Goal: Transaction & Acquisition: Purchase product/service

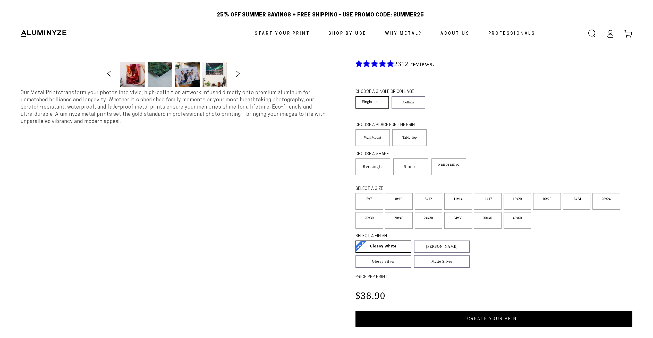
click at [315, 109] on link "Single Image" at bounding box center [372, 102] width 34 height 12
click at [315, 146] on label "Wall Mount" at bounding box center [372, 138] width 35 height 16
click at [315, 170] on span "Square" at bounding box center [411, 167] width 15 height 6
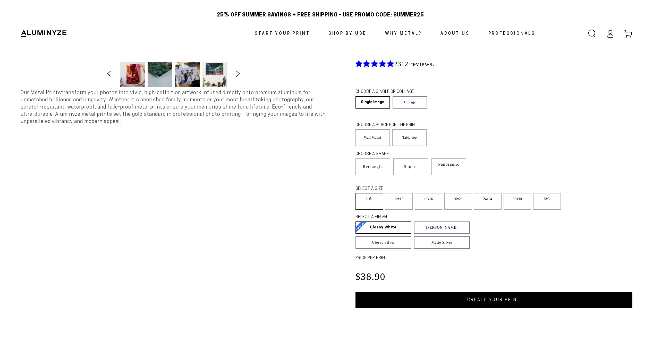
click at [315, 210] on label "8x8" at bounding box center [369, 201] width 28 height 16
click at [315, 210] on label "12x12" at bounding box center [399, 201] width 28 height 16
